Goal: Transaction & Acquisition: Purchase product/service

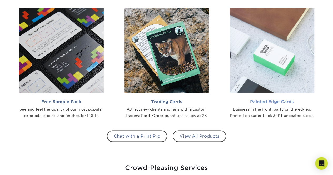
scroll to position [447, 0]
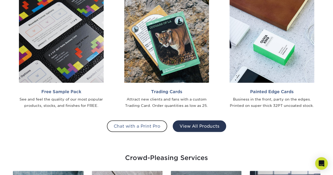
click at [200, 123] on link "View All Products" at bounding box center [199, 126] width 53 height 12
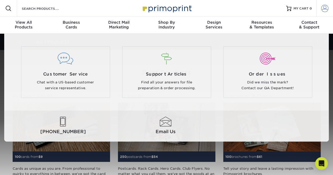
click at [322, 9] on span at bounding box center [324, 8] width 7 height 7
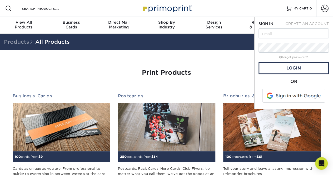
click at [290, 94] on span at bounding box center [293, 96] width 67 height 14
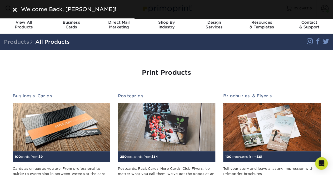
click at [15, 9] on img at bounding box center [15, 10] width 4 height 4
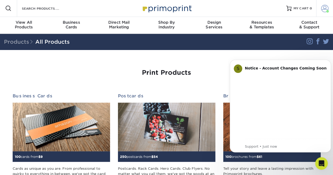
click at [327, 9] on span at bounding box center [324, 8] width 7 height 7
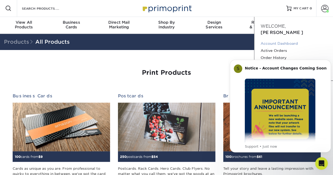
click at [288, 40] on link "Account Dashboard" at bounding box center [293, 43] width 66 height 7
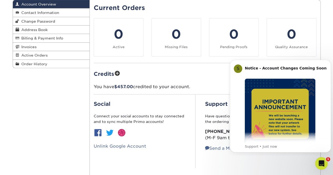
scroll to position [53, 0]
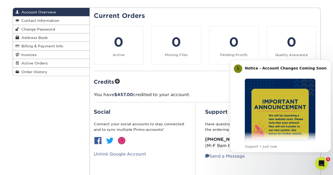
click at [116, 81] on span at bounding box center [117, 81] width 6 height 7
click at [328, 60] on icon "Dismiss notification" at bounding box center [329, 61] width 3 height 3
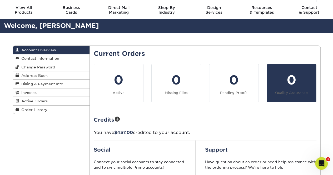
scroll to position [0, 0]
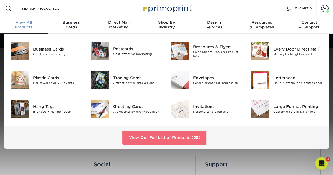
click at [185, 135] on link "View Our Full List of Products (28)" at bounding box center [164, 137] width 84 height 14
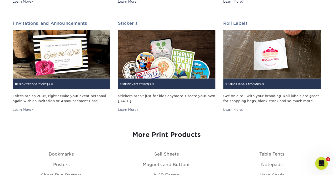
scroll to position [579, 0]
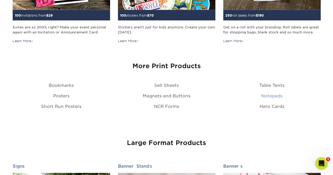
click at [265, 94] on link "Notepads" at bounding box center [271, 95] width 21 height 5
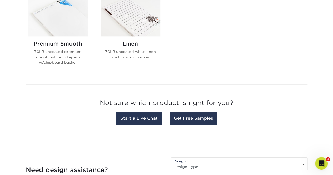
scroll to position [210, 0]
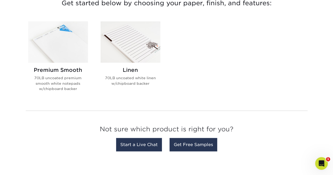
click at [138, 63] on div "Linen 70LB uncoated white linen w/chipboard backer" at bounding box center [130, 79] width 60 height 32
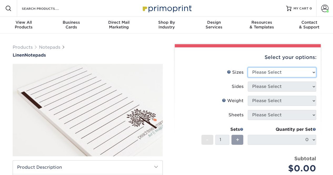
click at [264, 72] on select "Please Select 3.5" x 8.5" 4" x 6" 4.25" x 5.5" 5.5" x 8.5" 8.5" x 11"" at bounding box center [281, 72] width 68 height 10
click at [247, 67] on select "Please Select 3.5" x 8.5" 4" x 6" 4.25" x 5.5" 5.5" x 8.5" 8.5" x 11"" at bounding box center [281, 72] width 68 height 10
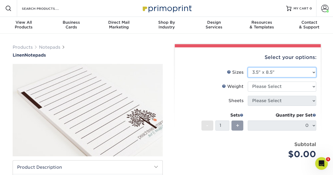
click at [273, 72] on select "Please Select 3.5" x 8.5" 4" x 6" 4.25" x 5.5" 5.5" x 8.5" 8.5" x 11"" at bounding box center [281, 72] width 68 height 10
select select "4.00x6.00"
click at [247, 67] on select "Please Select 3.5" x 8.5" 4" x 6" 4.25" x 5.5" 5.5" x 8.5" 8.5" x 11"" at bounding box center [281, 72] width 68 height 10
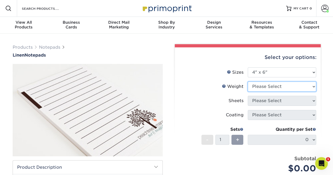
click at [270, 88] on select "Please Select 70LBLIN" at bounding box center [281, 87] width 68 height 10
select select "70LBLIN"
click at [247, 82] on select "Please Select 70LBLIN" at bounding box center [281, 87] width 68 height 10
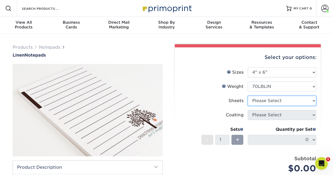
click at [261, 101] on select "Please Select 25 50" at bounding box center [281, 101] width 68 height 10
select select "50"
click at [247, 96] on select "Please Select 25 50" at bounding box center [281, 101] width 68 height 10
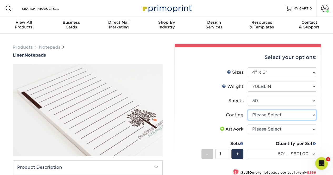
click at [272, 113] on select at bounding box center [281, 115] width 68 height 10
select select "3e7618de-abca-4bda-9f97-8b9129e913d8"
click at [247, 110] on select at bounding box center [281, 115] width 68 height 10
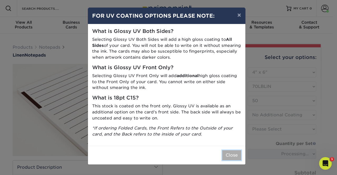
click at [230, 157] on button "Close" at bounding box center [231, 155] width 19 height 10
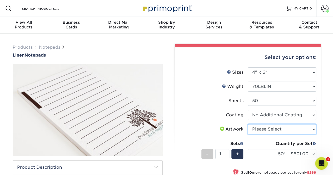
click at [273, 130] on select "Please Select I will upload files I need a design - $50" at bounding box center [281, 129] width 68 height 10
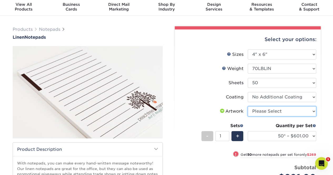
scroll to position [26, 0]
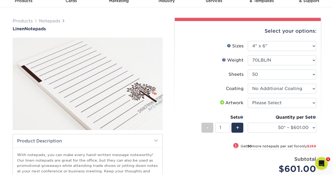
click at [275, 108] on li "Artwork Please Select I will upload files I need a design - $50" at bounding box center [247, 105] width 137 height 14
click at [276, 105] on select "Please Select I will upload files I need a design - $50" at bounding box center [281, 103] width 68 height 10
select select "upload"
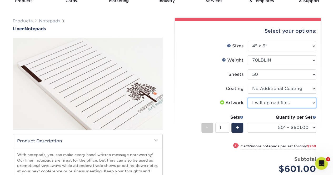
click at [247, 98] on select "Please Select I will upload files I need a design - $50" at bounding box center [281, 103] width 68 height 10
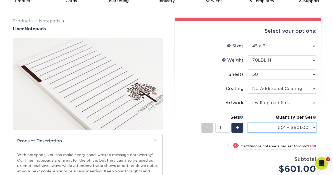
click at [277, 128] on select "50* – $601.00 100* – $870.00 250* – $2004.00 500* – $3289.00 1000 – $5591.00" at bounding box center [281, 128] width 68 height 10
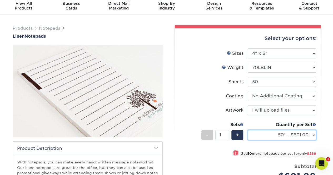
scroll to position [0, 0]
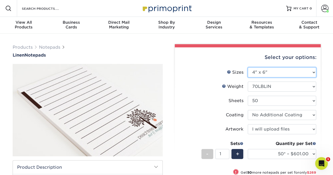
click at [288, 69] on select "Please Select 3.5" x 8.5" 4" x 6" 4.25" x 5.5" 5.5" x 8.5" 8.5" x 11"" at bounding box center [281, 72] width 68 height 10
select select "3.50x8.50"
click at [247, 67] on select "Please Select 3.5" x 8.5" 4" x 6" 4.25" x 5.5" 5.5" x 8.5" 8.5" x 11"" at bounding box center [281, 72] width 68 height 10
select select
select select "-1"
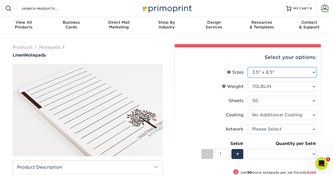
select select "-1"
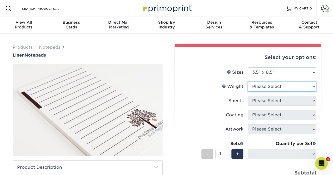
click at [278, 86] on select "Please Select 70LBLIN" at bounding box center [281, 87] width 68 height 10
select select "70LBLIN"
click at [247, 82] on select "Please Select 70LBLIN" at bounding box center [281, 87] width 68 height 10
select select
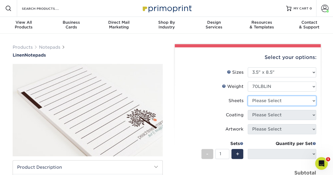
click at [278, 100] on select "Please Select 25 50" at bounding box center [281, 101] width 68 height 10
select select "50"
click at [247, 96] on select "Please Select 25 50" at bounding box center [281, 101] width 68 height 10
select select "-1"
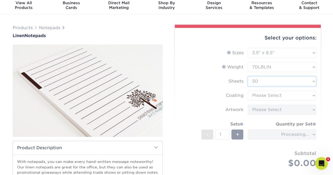
scroll to position [26, 0]
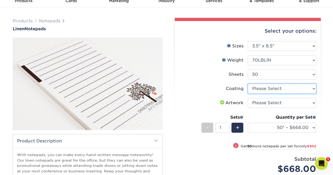
click at [280, 90] on select at bounding box center [281, 89] width 68 height 10
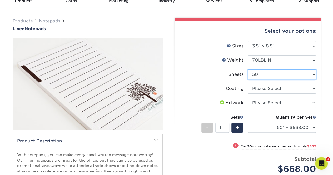
click at [275, 74] on select "Please Select 25 50" at bounding box center [281, 74] width 68 height 10
select select "25"
click at [247, 69] on select "Please Select 25 50" at bounding box center [281, 74] width 68 height 10
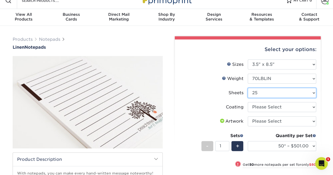
scroll to position [0, 0]
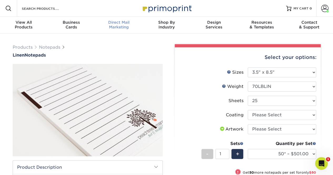
click at [115, 24] on span "Direct Mail" at bounding box center [119, 22] width 48 height 5
click at [27, 25] on div "View All Products" at bounding box center [24, 24] width 48 height 9
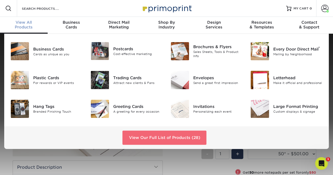
click at [163, 138] on link "View Our Full List of Products (28)" at bounding box center [164, 137] width 84 height 14
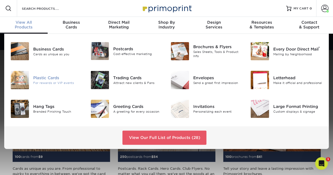
click at [50, 80] on div "Plastic Cards" at bounding box center [57, 78] width 49 height 6
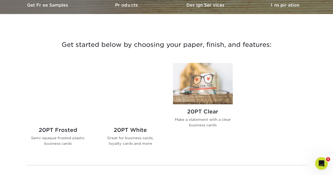
scroll to position [184, 0]
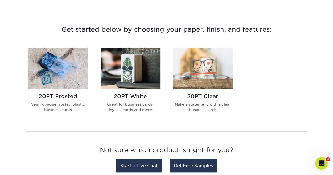
click at [60, 76] on img at bounding box center [58, 68] width 60 height 41
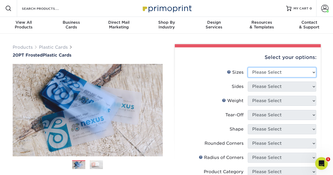
click at [270, 76] on select "Please Select 2" x 3.5" 2" x 8" 2.12" x 3.375" 2.5" x 2.5" 4.25" x 6"" at bounding box center [281, 72] width 68 height 10
select select "2.00x3.50"
click at [247, 67] on select "Please Select 2" x 3.5" 2" x 8" 2.12" x 3.375" 2.5" x 2.5" 4.25" x 6"" at bounding box center [281, 72] width 68 height 10
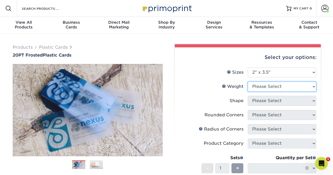
click at [276, 85] on select "Please Select 20PT Frosted Plastic 20PT Frosted Plastic" at bounding box center [281, 87] width 68 height 10
select select "20PT Frosted Plastic"
click at [247, 82] on select "Please Select 20PT Frosted Plastic 20PT Frosted Plastic" at bounding box center [281, 87] width 68 height 10
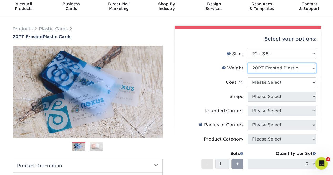
scroll to position [26, 0]
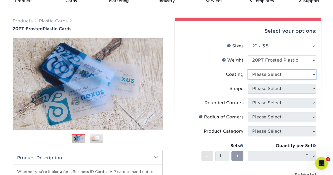
click at [273, 75] on select at bounding box center [281, 74] width 68 height 10
select select "3e7618de-abca-4bda-9f97-8b9129e913d8"
click at [247, 69] on select at bounding box center [281, 74] width 68 height 10
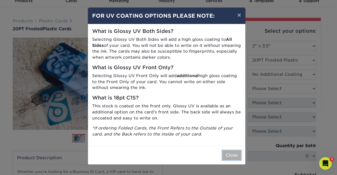
click at [226, 153] on button "Close" at bounding box center [231, 155] width 19 height 10
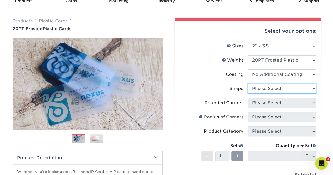
click at [272, 88] on select "Please Select Oval Standard" at bounding box center [281, 89] width 68 height 10
select select "standard"
click at [247, 84] on select "Please Select Oval Standard" at bounding box center [281, 89] width 68 height 10
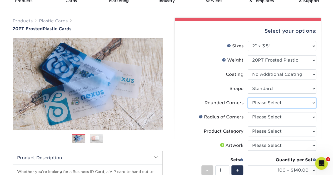
click at [278, 104] on select "Please Select Yes - Round 4 Corners" at bounding box center [281, 103] width 68 height 10
select select "7672df9e-0e0a-464d-8e1f-920c575e4da3"
click at [247, 98] on select "Please Select Yes - Round 4 Corners" at bounding box center [281, 103] width 68 height 10
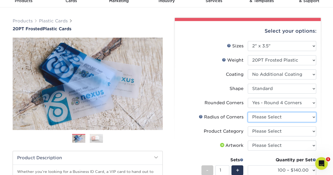
click at [275, 117] on select "Please Select Rounded 1/8" Rounded 1/4"" at bounding box center [281, 117] width 68 height 10
select select "479fbfe7-6a0c-4895-8c9a-81739b7486c9"
click at [247, 112] on select "Please Select Rounded 1/8" Rounded 1/4"" at bounding box center [281, 117] width 68 height 10
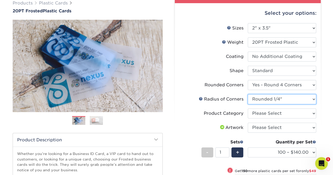
scroll to position [53, 0]
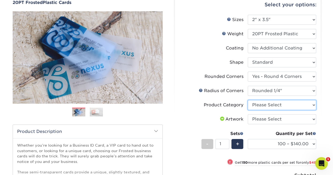
click at [278, 106] on select "Please Select Business Cards" at bounding box center [281, 105] width 68 height 10
select select "3b5148f1-0588-4f88-a218-97bcfdce65c1"
click at [247, 100] on select "Please Select Business Cards" at bounding box center [281, 105] width 68 height 10
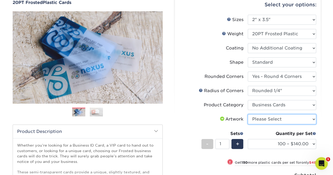
click at [280, 119] on select "Please Select I will upload files I need a design - $100" at bounding box center [281, 119] width 68 height 10
select select "upload"
click at [247, 114] on select "Please Select I will upload files I need a design - $100" at bounding box center [281, 119] width 68 height 10
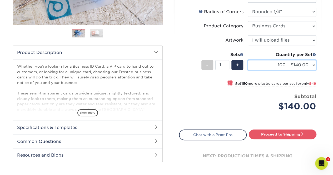
click at [289, 62] on select "100 – $140.00 250 – $189.00 500 – $243.00 1000 – $272.00 2500 – $657.00 5000 – …" at bounding box center [281, 65] width 68 height 10
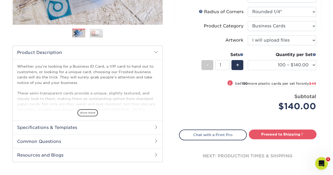
click at [316, 88] on div "! Get 150 more plastic cards per set for only $49" at bounding box center [247, 86] width 137 height 13
select select "250 – $189.00"
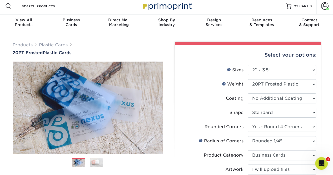
scroll to position [0, 0]
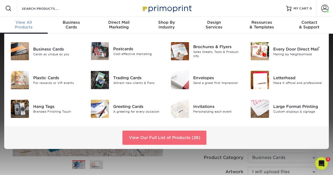
click at [145, 140] on link "View Our Full List of Products (28)" at bounding box center [164, 137] width 84 height 14
